Goal: Information Seeking & Learning: Learn about a topic

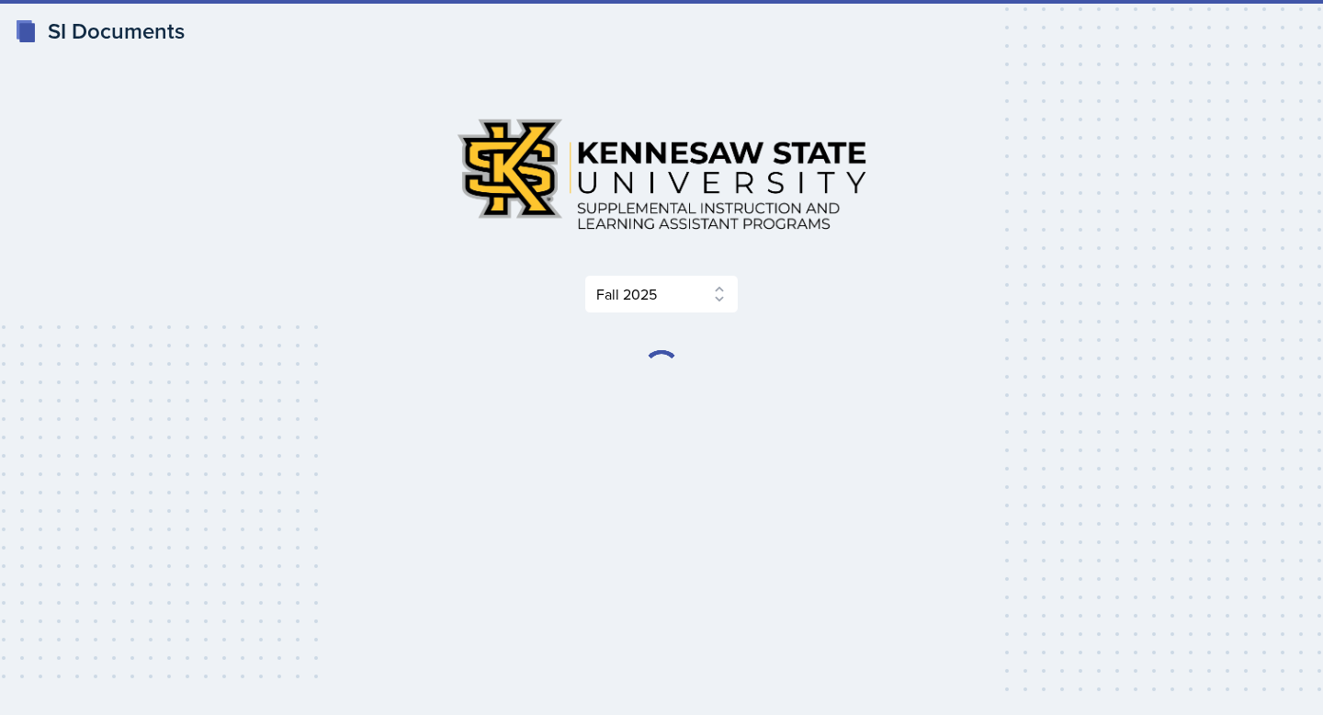
select select "2bed604d-1099-4043-b1bc-2365e8740244"
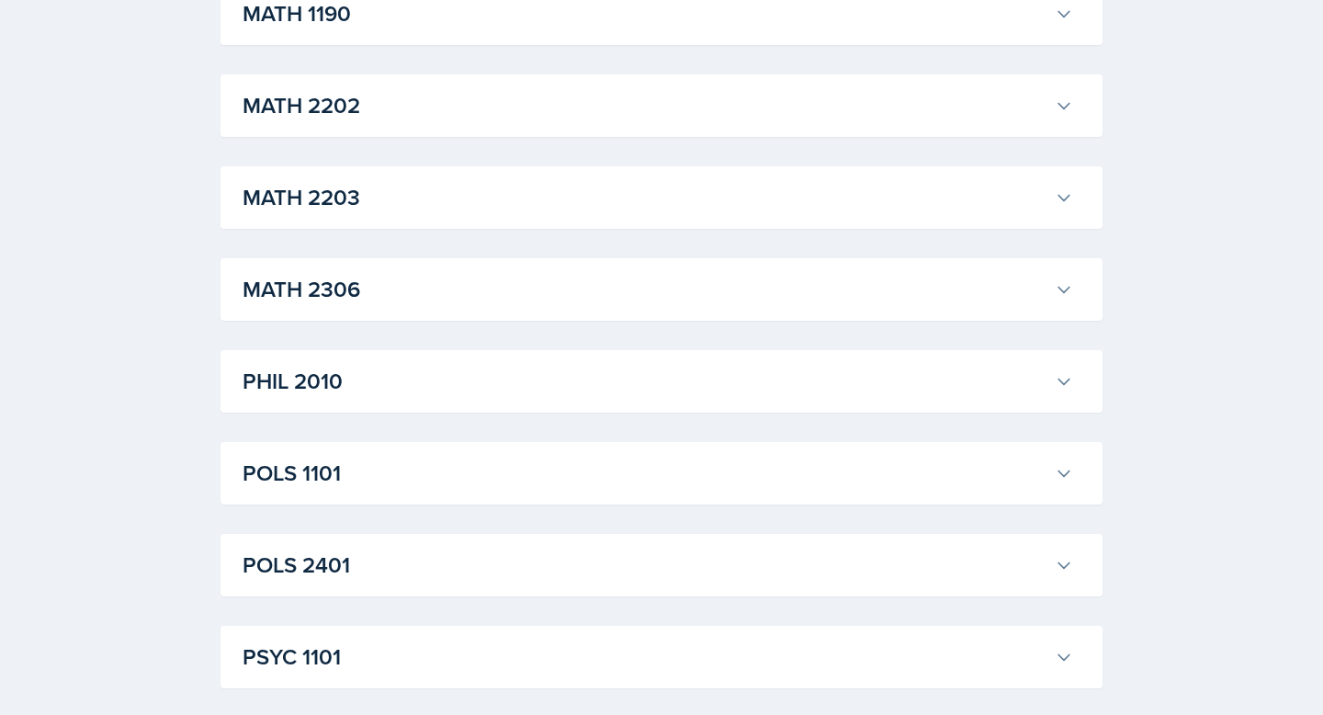
scroll to position [2086, 0]
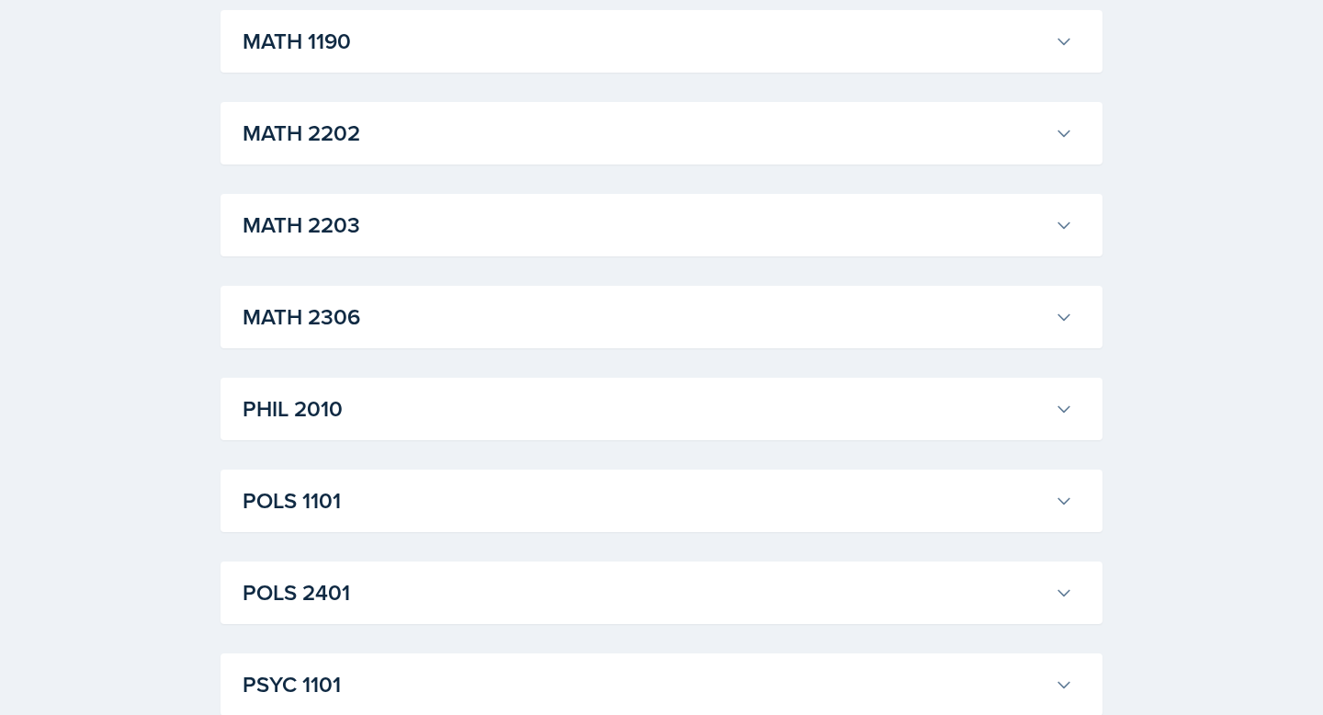
click at [463, 153] on div "MATH 2202 [PERSON_NAME] Professor: [PERSON_NAME] Export to Google Calendar Recu…" at bounding box center [662, 133] width 882 height 62
click at [458, 216] on h3 "MATH 2203" at bounding box center [645, 225] width 805 height 33
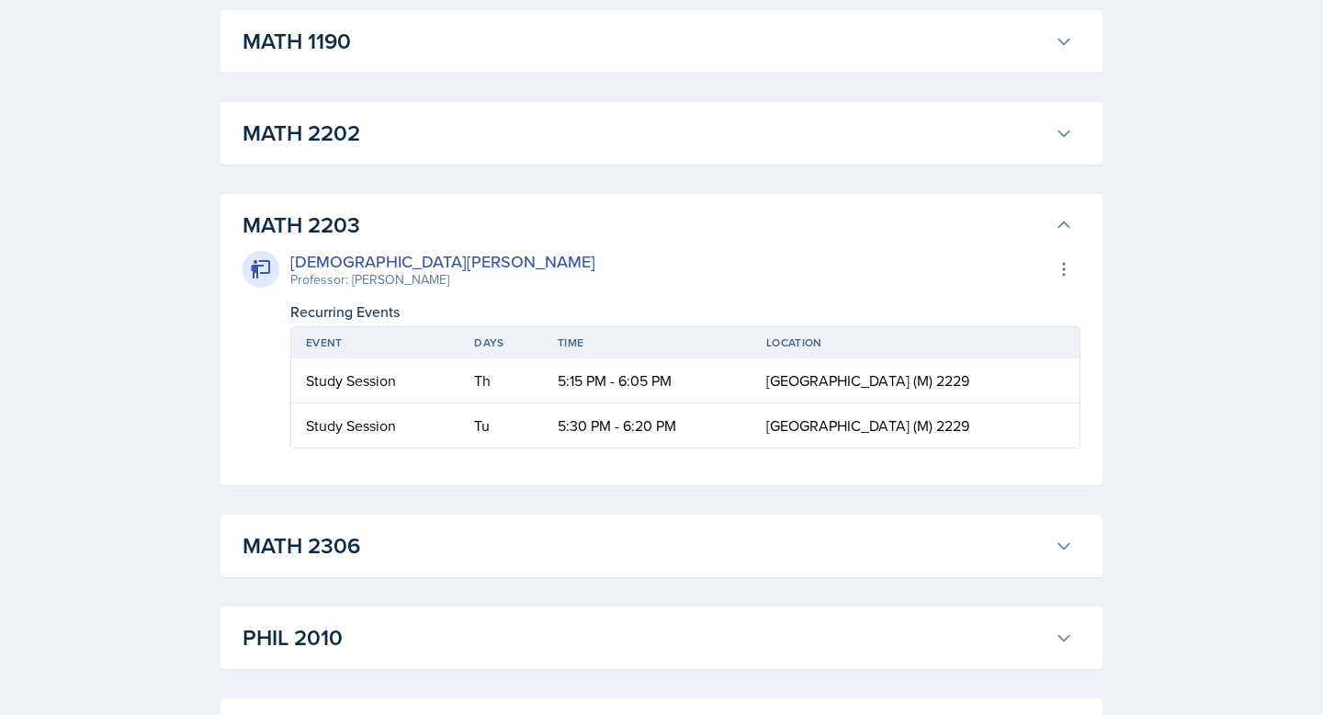
click at [458, 219] on h3 "MATH 2203" at bounding box center [645, 225] width 805 height 33
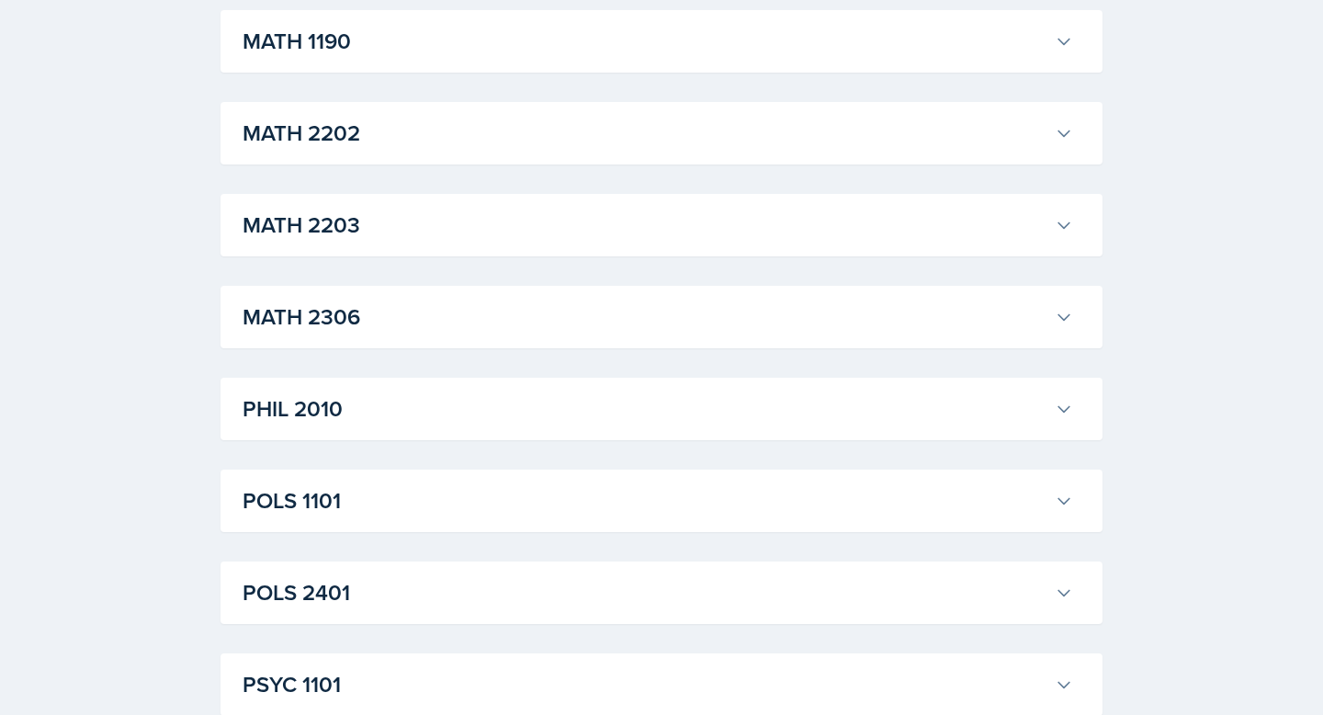
click at [447, 219] on h3 "MATH 2203" at bounding box center [645, 225] width 805 height 33
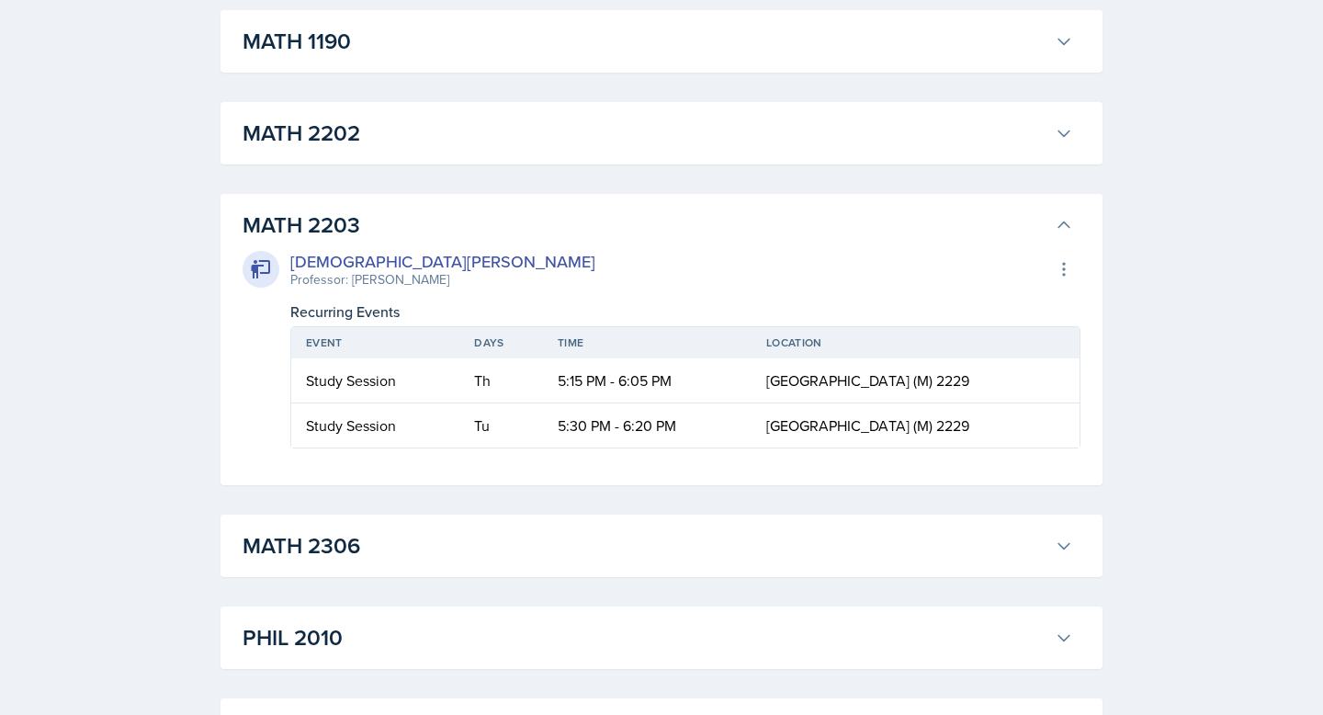
click at [447, 216] on h3 "MATH 2203" at bounding box center [645, 225] width 805 height 33
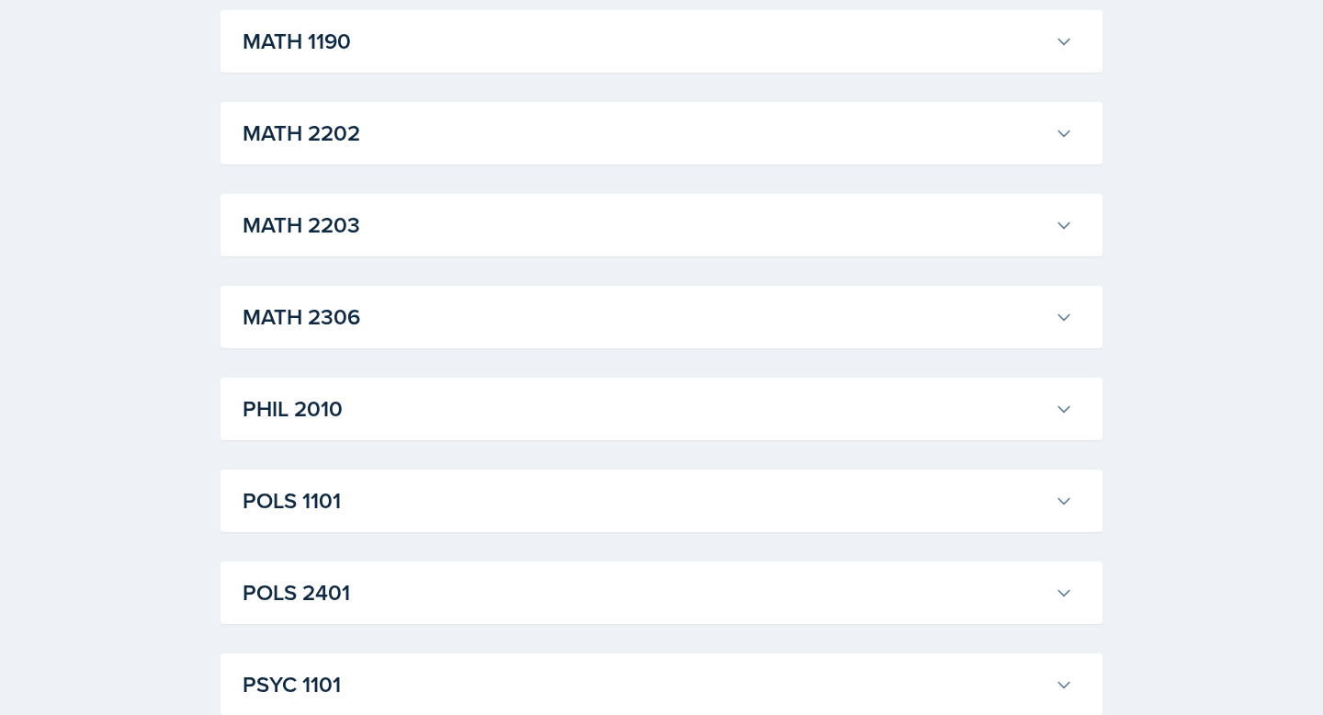
click at [416, 128] on h3 "MATH 2202" at bounding box center [645, 133] width 805 height 33
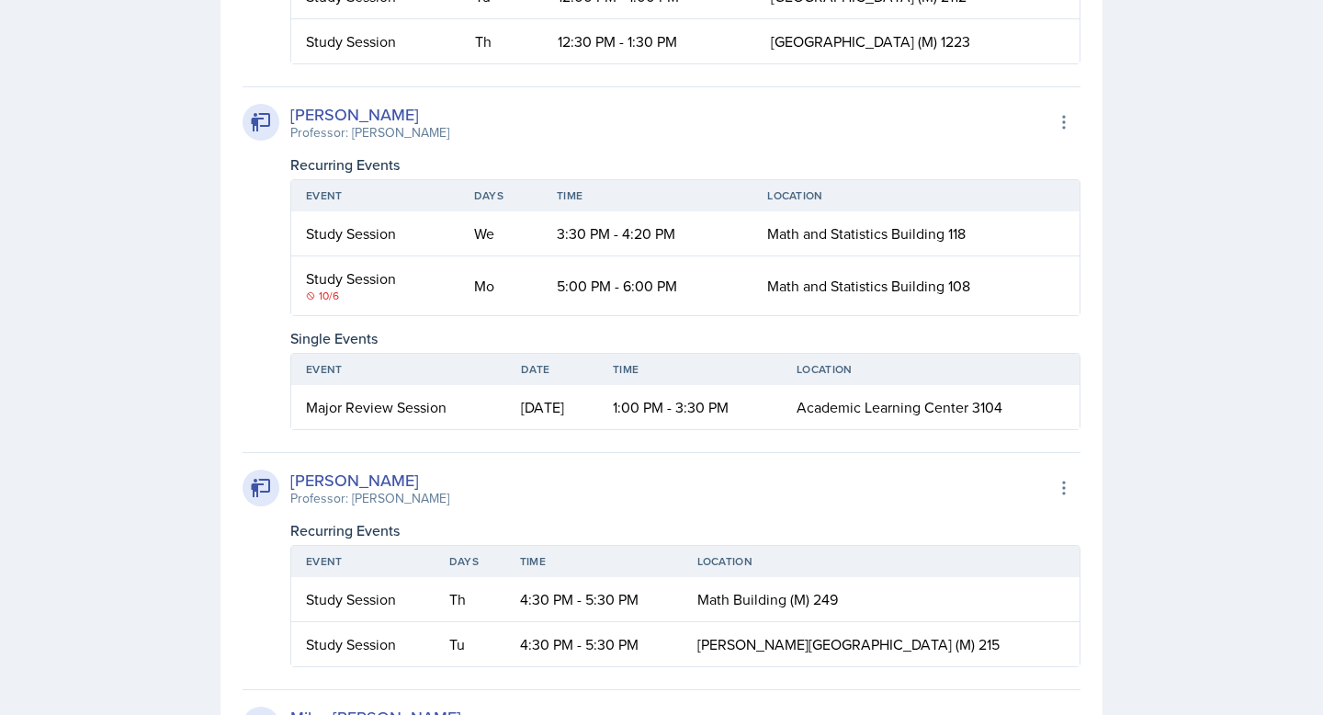
scroll to position [3060, 0]
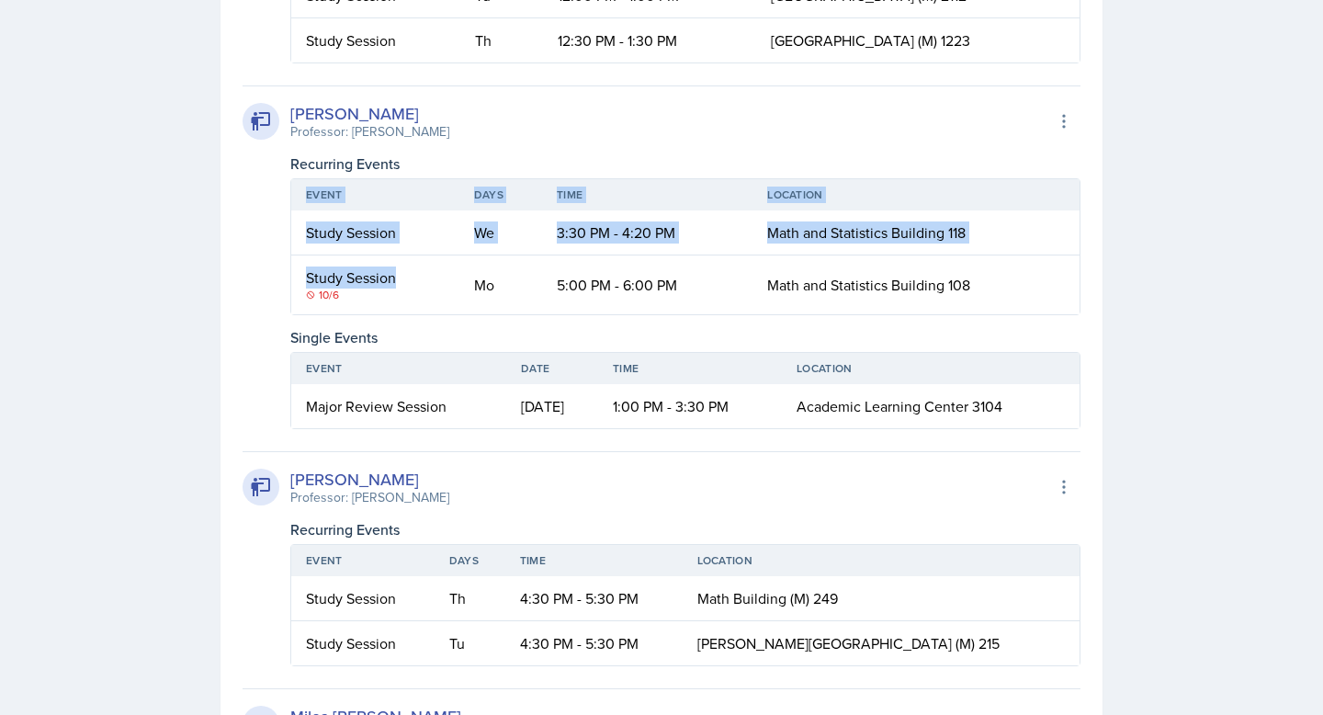
drag, startPoint x: 346, startPoint y: 299, endPoint x: 289, endPoint y: 298, distance: 57.9
click at [289, 299] on div "[PERSON_NAME] Professor: [PERSON_NAME] Export to Google Calendar Recurring Even…" at bounding box center [662, 257] width 838 height 344
click at [289, 298] on div "[PERSON_NAME] Professor: [PERSON_NAME] Export to Google Calendar Recurring Even…" at bounding box center [662, 257] width 838 height 344
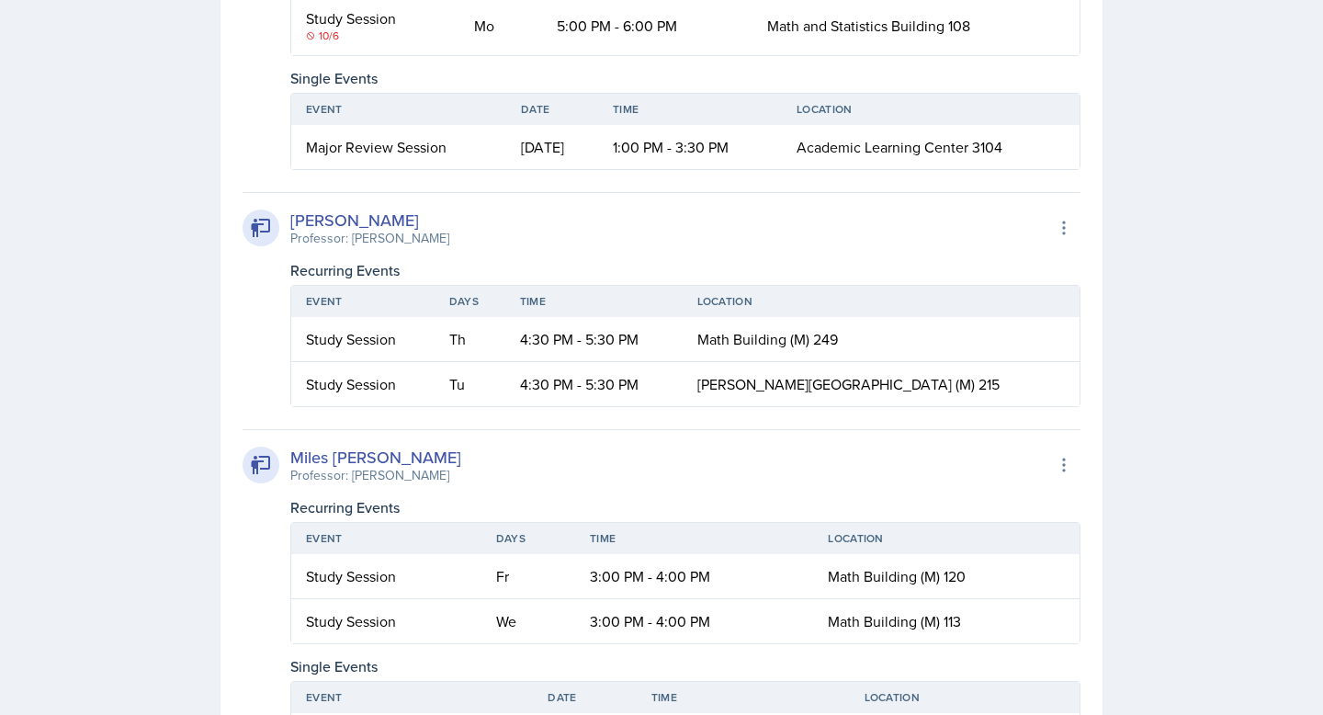
scroll to position [3302, 0]
